Goal: Task Accomplishment & Management: Manage account settings

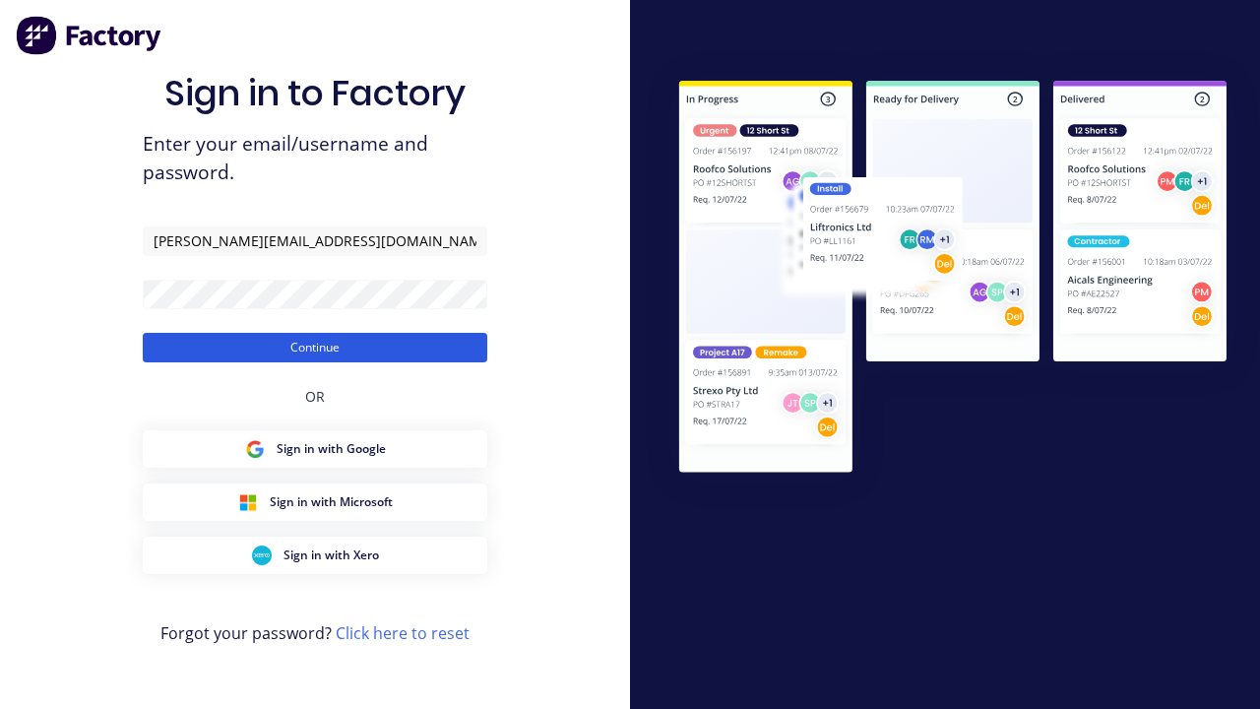
click at [315, 347] on button "Continue" at bounding box center [315, 348] width 345 height 30
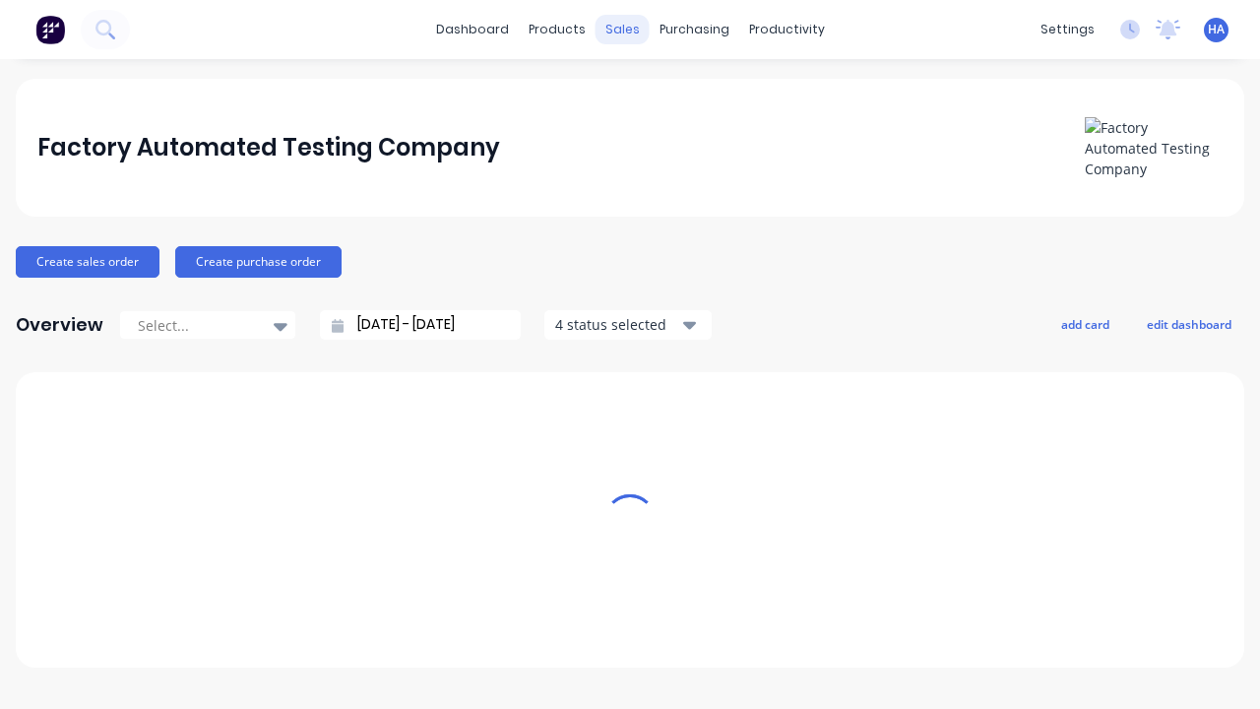
click at [622, 30] on div "sales" at bounding box center [623, 30] width 54 height 30
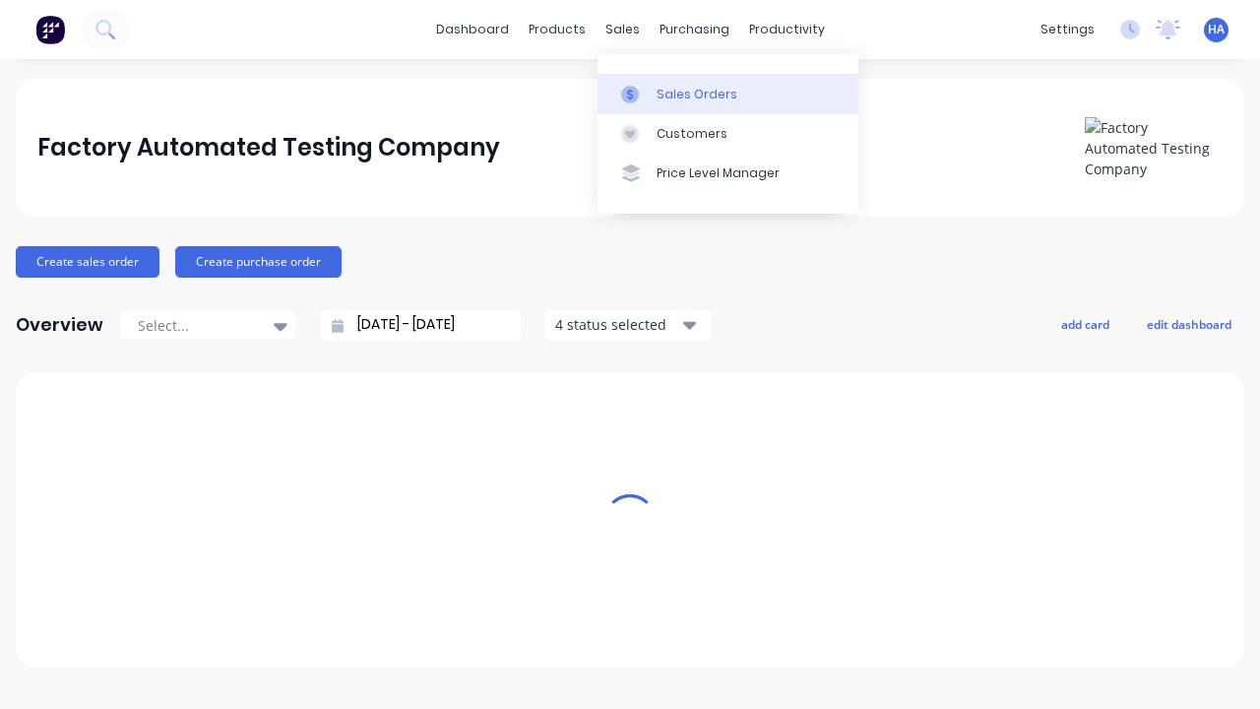
click at [728, 94] on link "Sales Orders" at bounding box center [728, 93] width 261 height 39
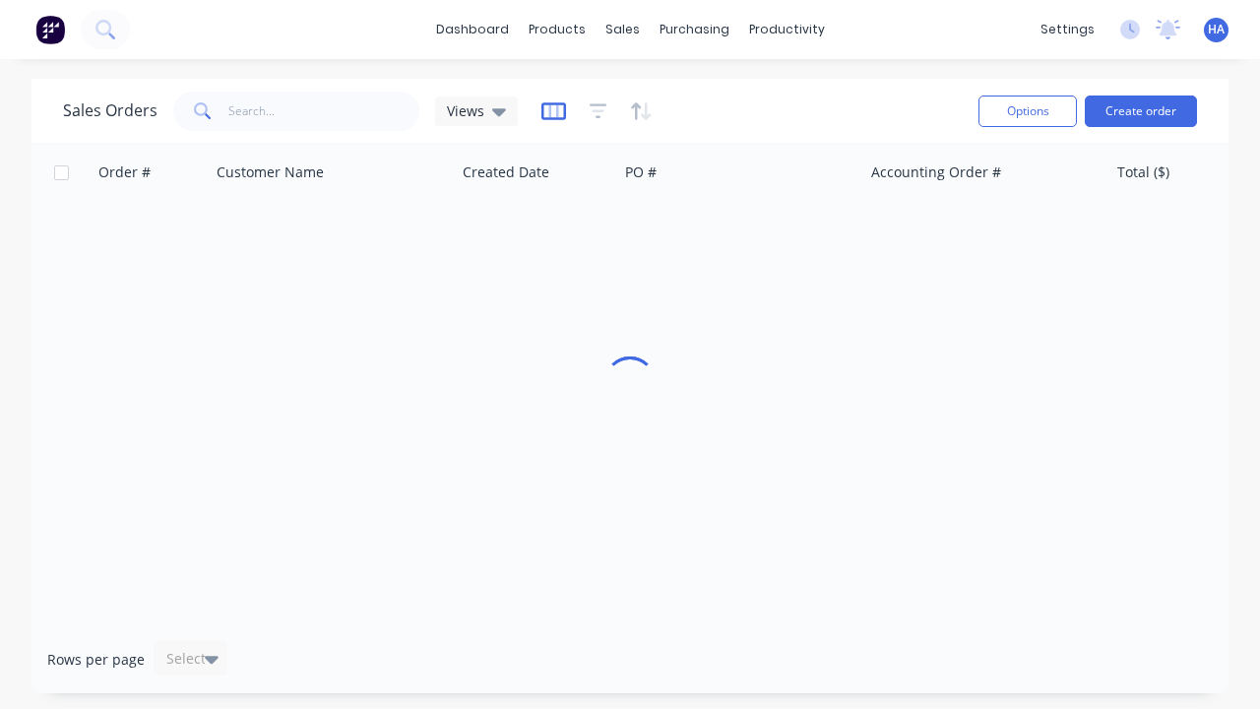
click at [550, 110] on icon "button" at bounding box center [554, 111] width 25 height 20
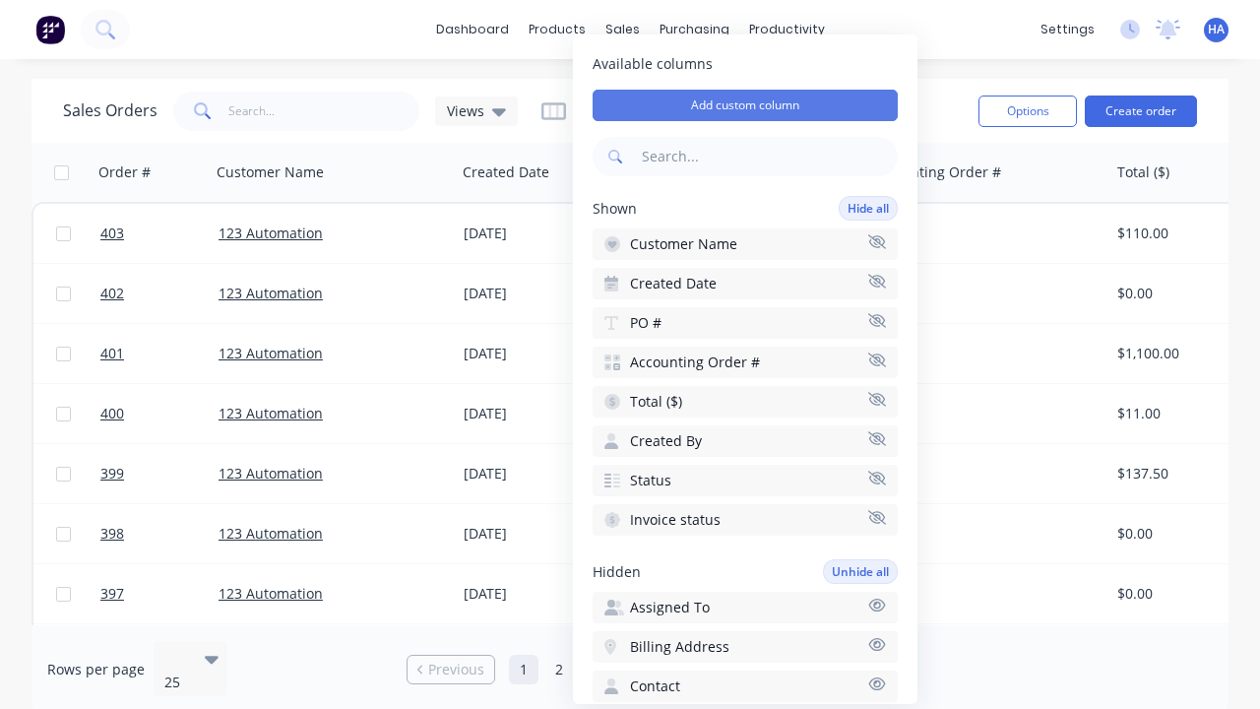
click at [745, 105] on button "Add custom column" at bounding box center [745, 106] width 305 height 32
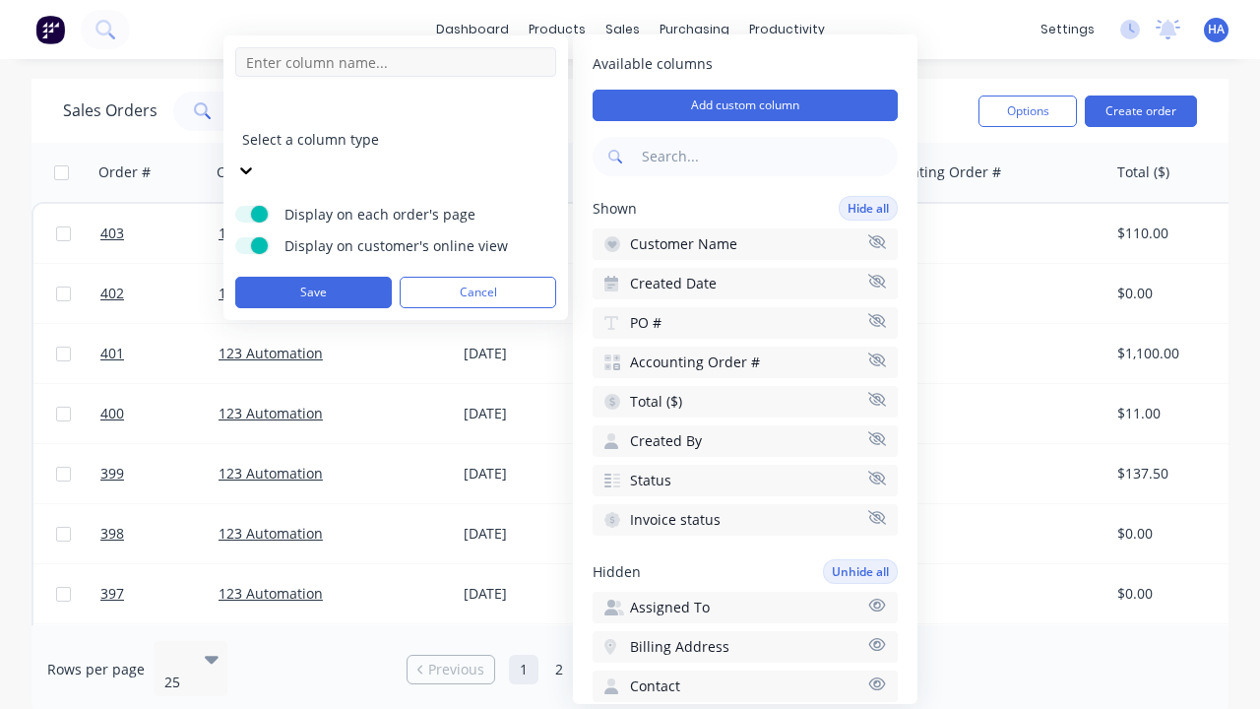
click at [396, 62] on input at bounding box center [395, 62] width 321 height 30
type input "New Custom Amount Column"
click at [380, 114] on div at bounding box center [384, 112] width 284 height 25
click at [396, 708] on div "Amount ($)" at bounding box center [630, 719] width 1260 height 21
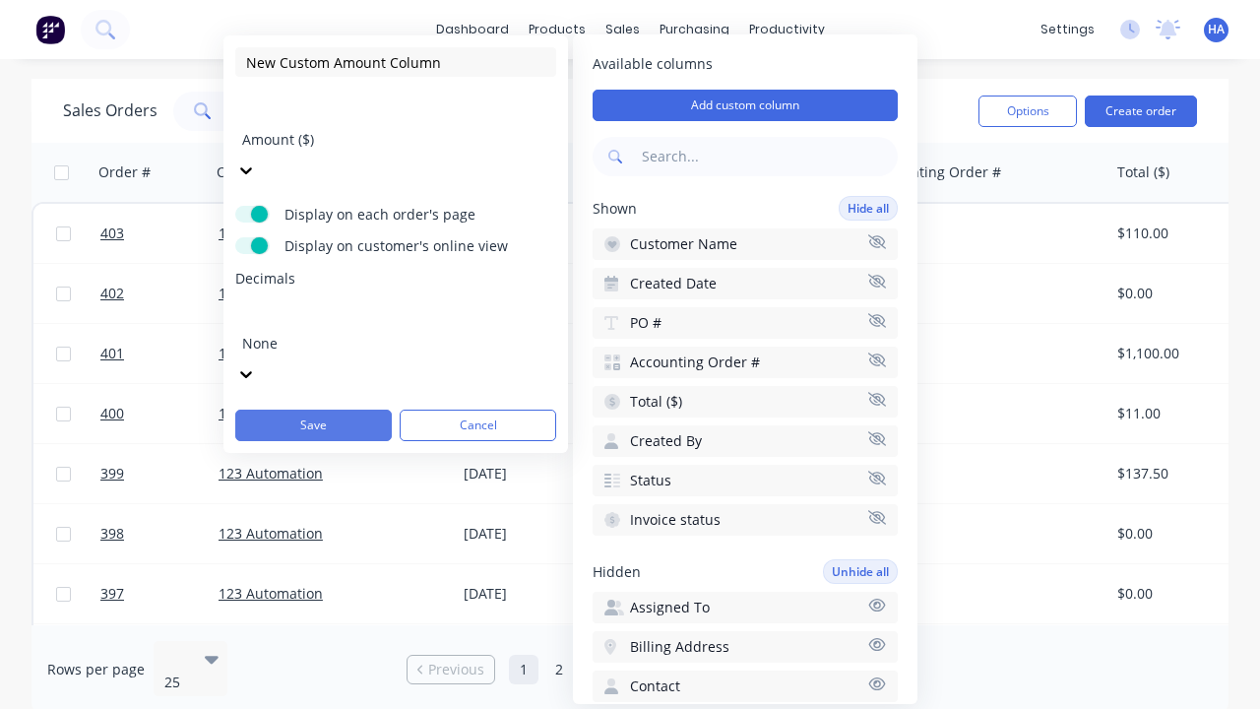
click at [313, 410] on button "Save" at bounding box center [313, 426] width 157 height 32
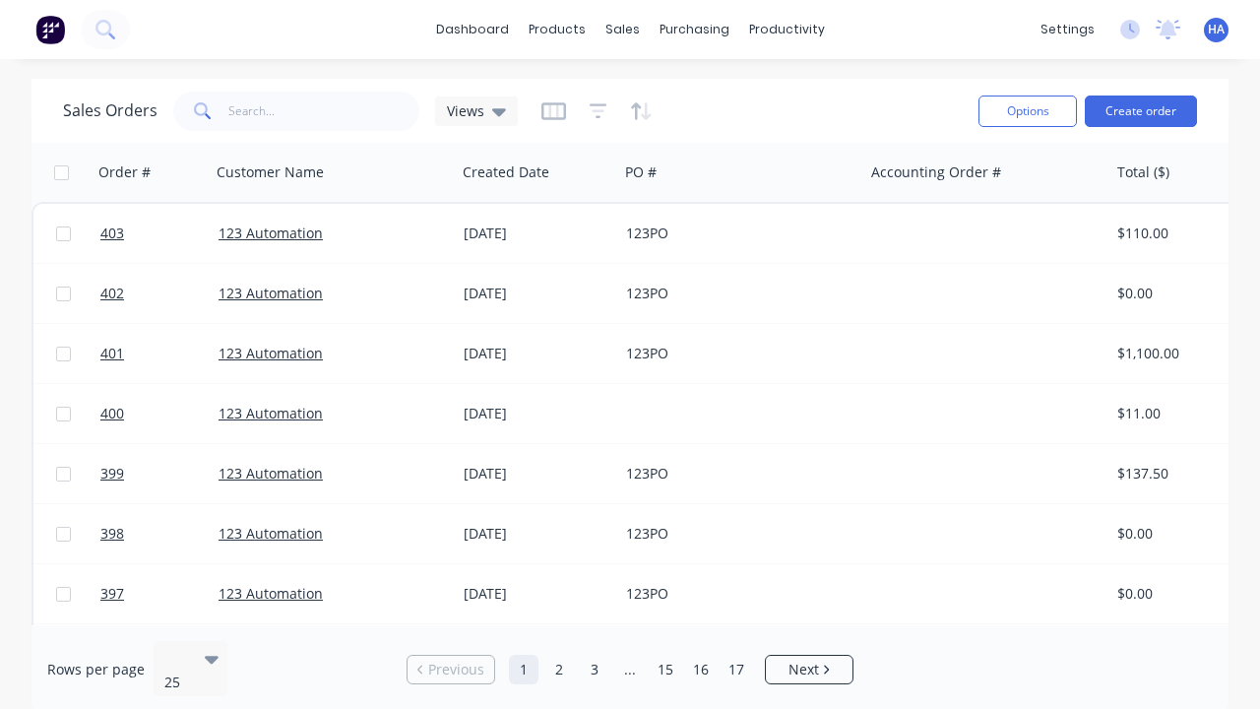
scroll to position [0, 952]
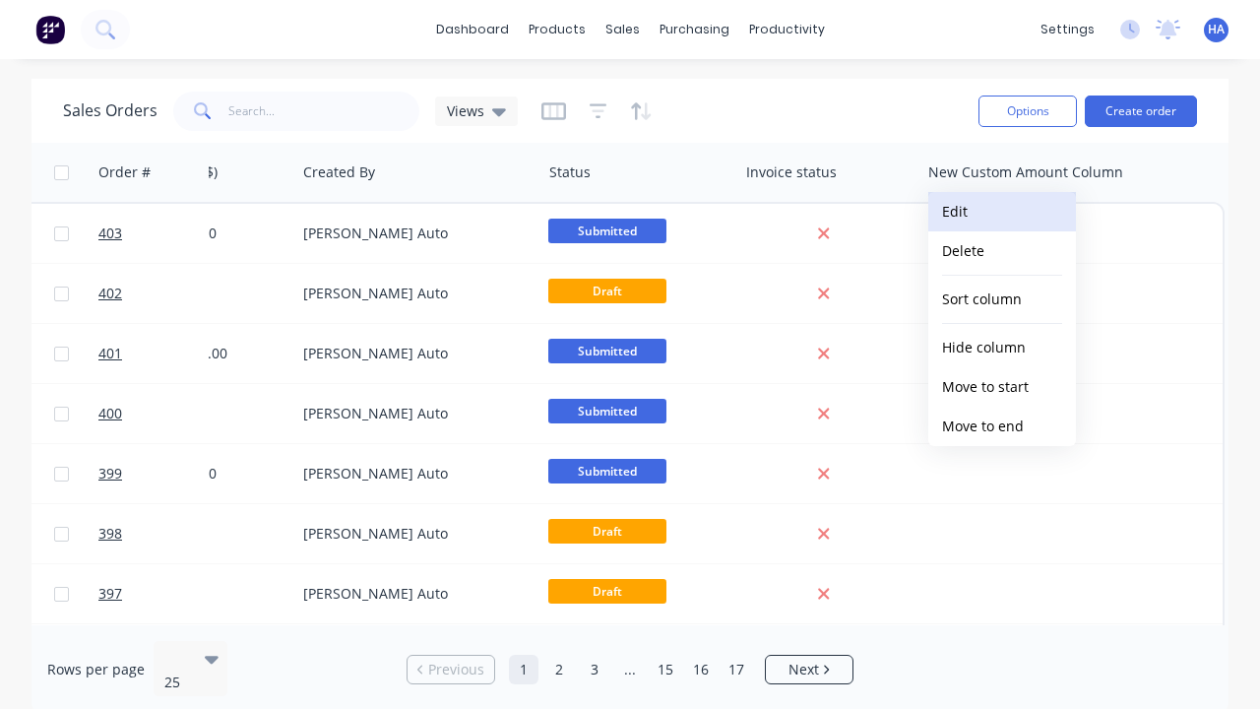
click at [1002, 212] on button "Edit" at bounding box center [1003, 211] width 148 height 39
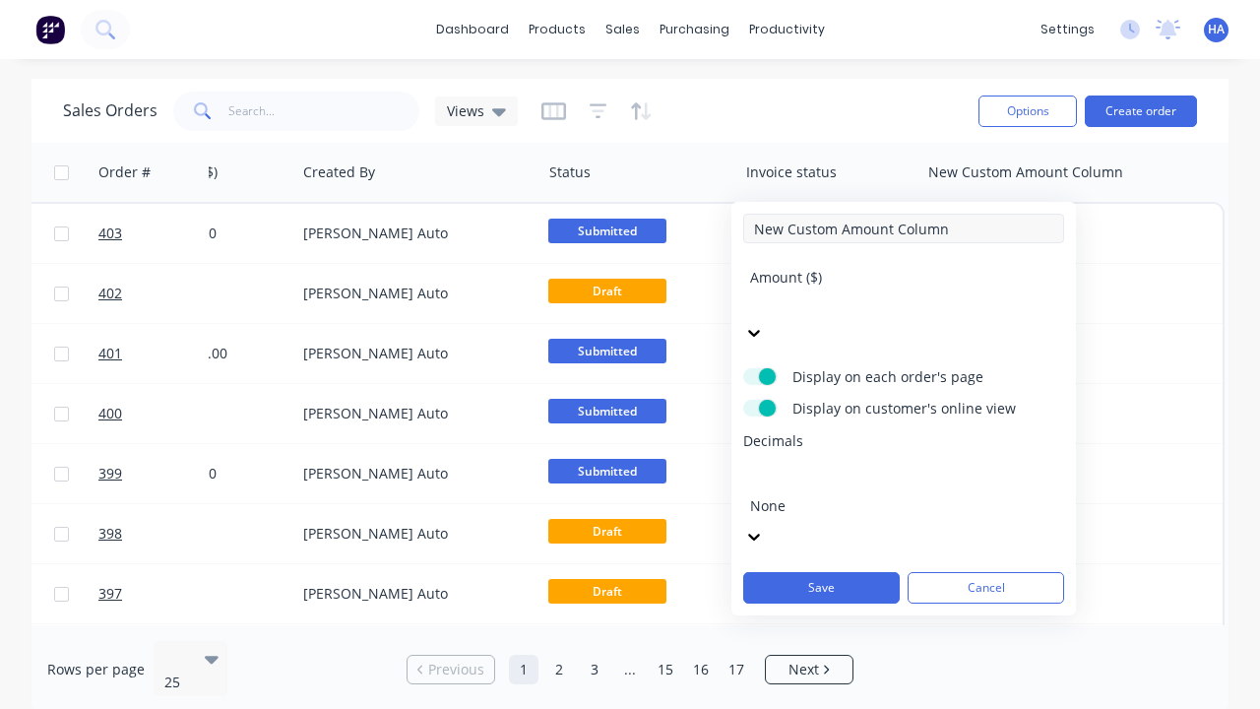
click at [904, 228] on input "New Custom Amount Column" at bounding box center [903, 229] width 321 height 30
type input "New Custom Amount Column - Updated"
click at [821, 572] on button "Save" at bounding box center [821, 588] width 157 height 32
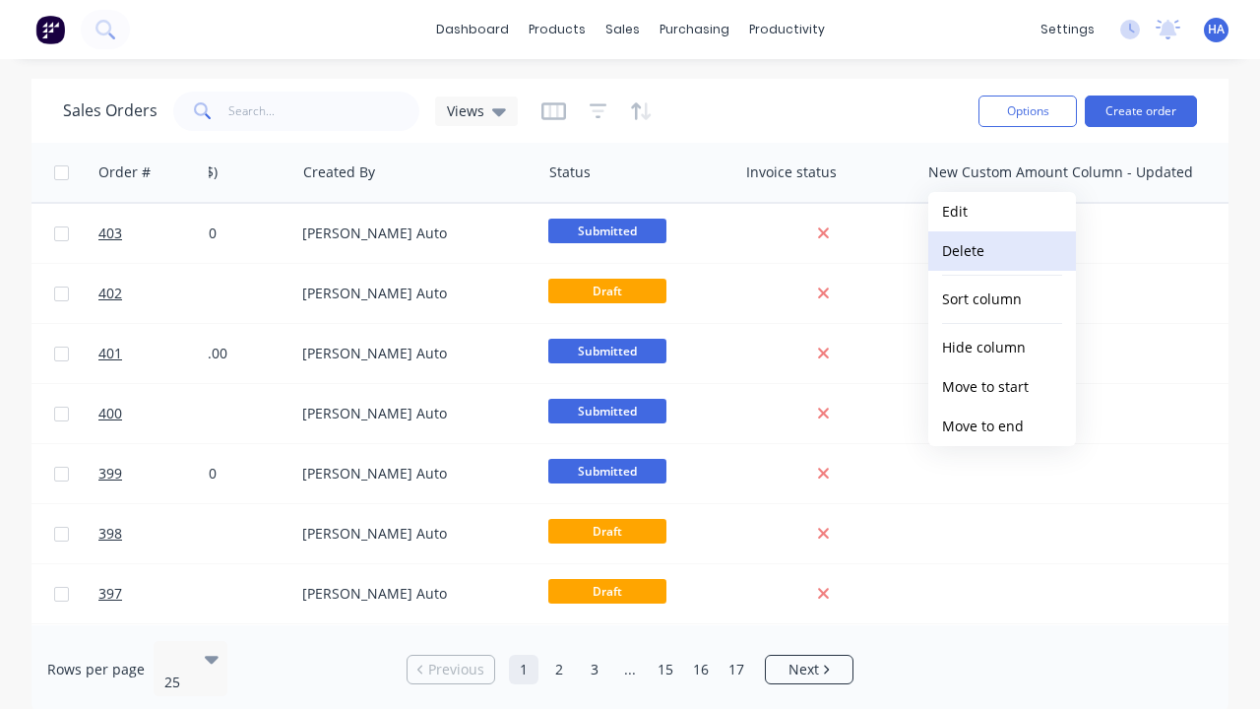
click at [1002, 251] on button "Delete" at bounding box center [1003, 250] width 148 height 39
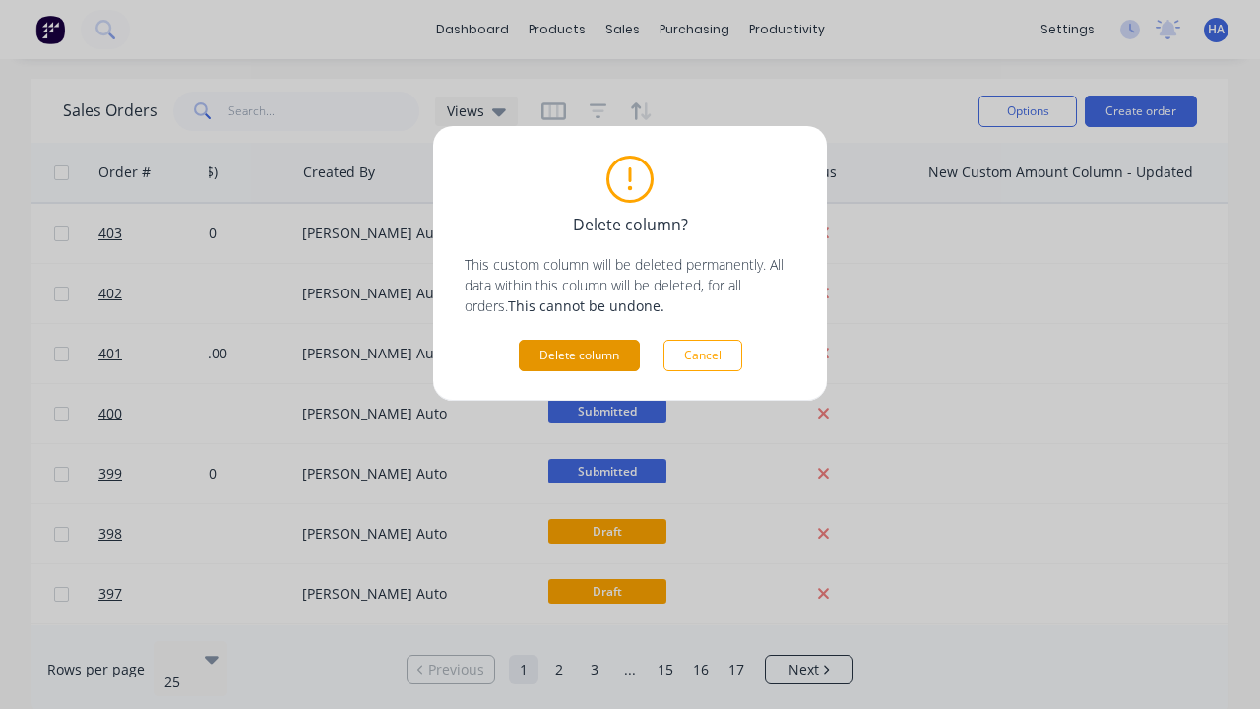
click at [579, 355] on button "Delete column" at bounding box center [579, 356] width 121 height 32
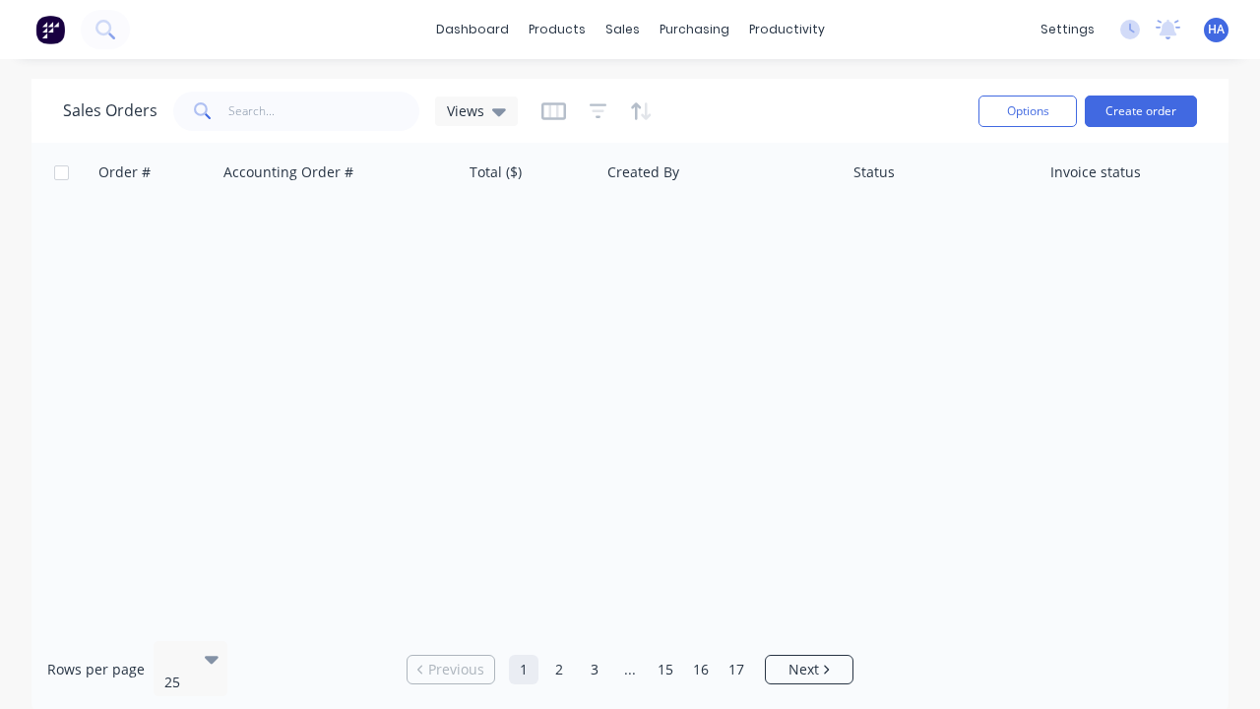
scroll to position [0, 648]
